Goal: Task Accomplishment & Management: Complete application form

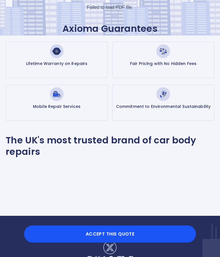
scroll to position [74, 0]
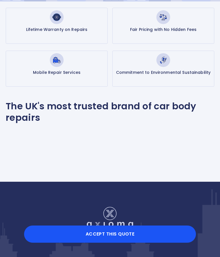
click at [101, 243] on button "Accept this Quote" at bounding box center [110, 234] width 172 height 17
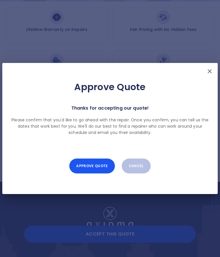
click at [92, 174] on button "Approve Quote" at bounding box center [91, 166] width 45 height 15
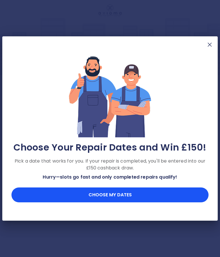
click at [111, 202] on button "Choose my dates" at bounding box center [109, 195] width 197 height 15
click at [103, 202] on button "Choose my dates" at bounding box center [109, 195] width 197 height 15
click at [102, 202] on button "Choose my dates" at bounding box center [109, 195] width 197 height 15
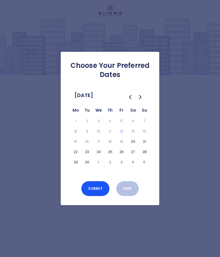
click at [108, 156] on button "25" at bounding box center [109, 152] width 9 height 8
click at [107, 166] on button "2" at bounding box center [109, 162] width 9 height 8
click at [94, 196] on button "Submit" at bounding box center [95, 188] width 28 height 15
